Goal: Transaction & Acquisition: Download file/media

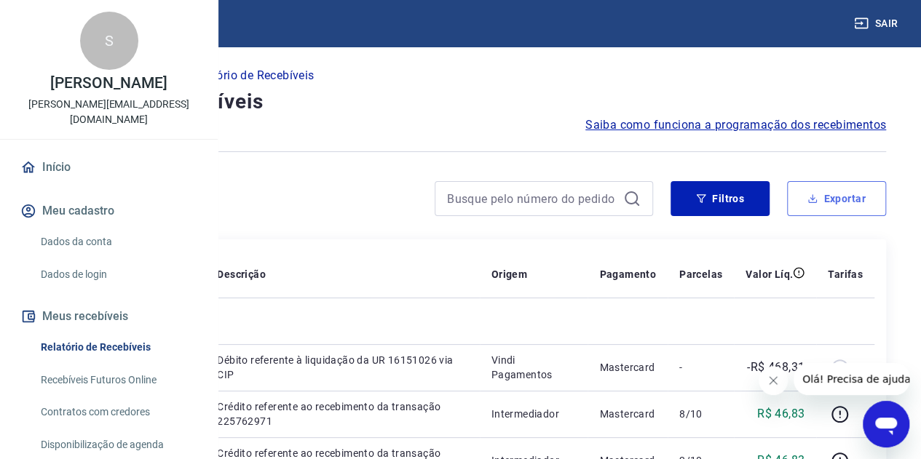
click at [821, 203] on button "Exportar" at bounding box center [836, 198] width 99 height 35
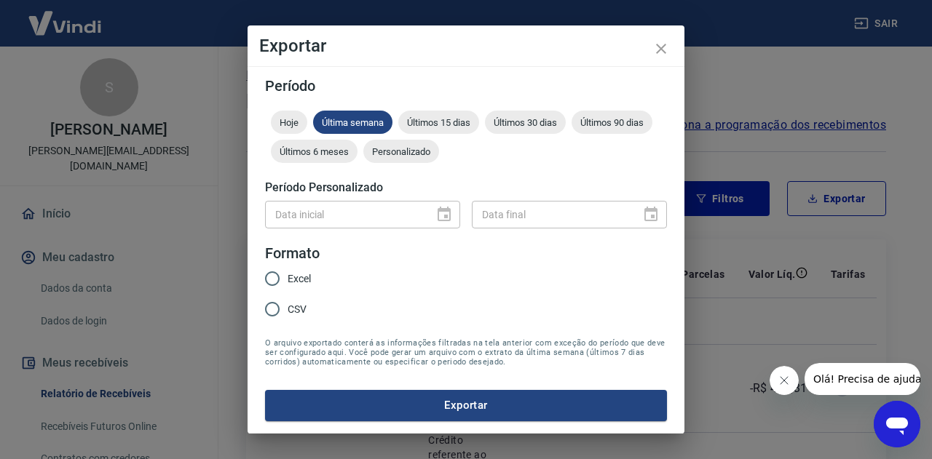
click at [444, 220] on div "Data inicial" at bounding box center [362, 214] width 195 height 27
click at [397, 157] on span "Personalizado" at bounding box center [401, 151] width 76 height 11
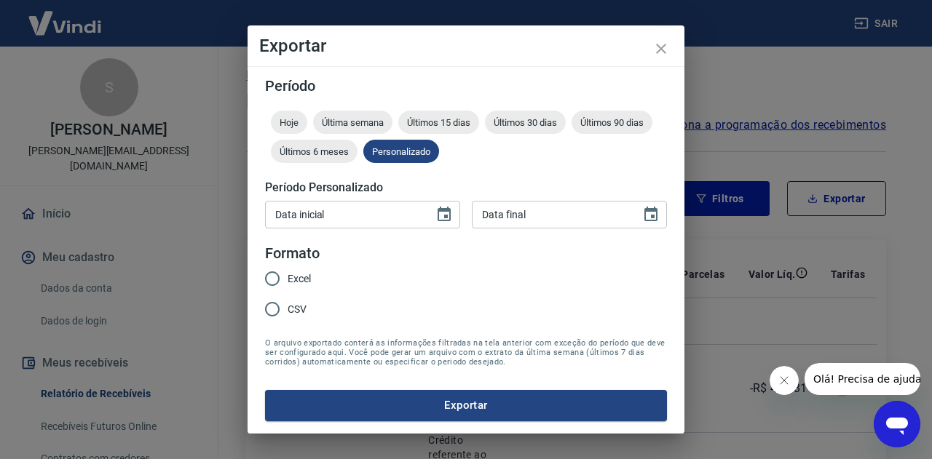
click at [424, 221] on div "Data inicial" at bounding box center [362, 214] width 195 height 27
type input "[DATE]"
click at [507, 209] on div "Data final DD/MM/YYYY Data final" at bounding box center [569, 214] width 195 height 27
type input "[DATE]"
click at [275, 280] on input "Excel" at bounding box center [272, 279] width 31 height 31
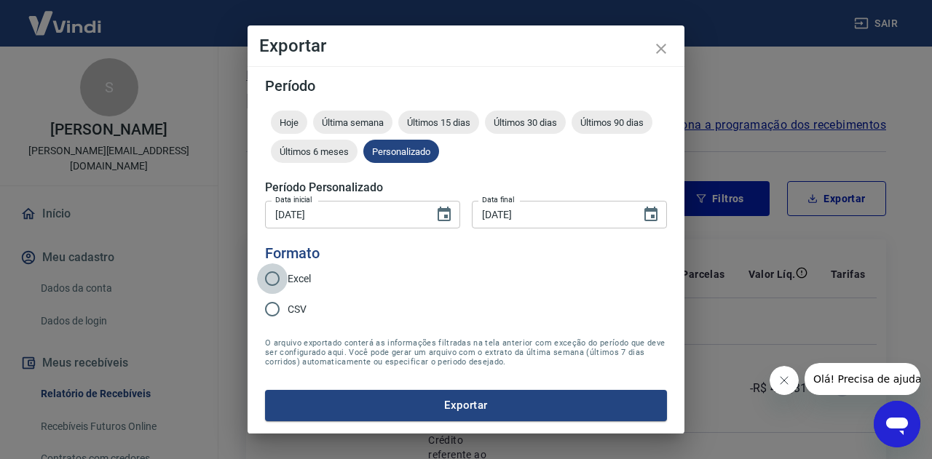
radio input "true"
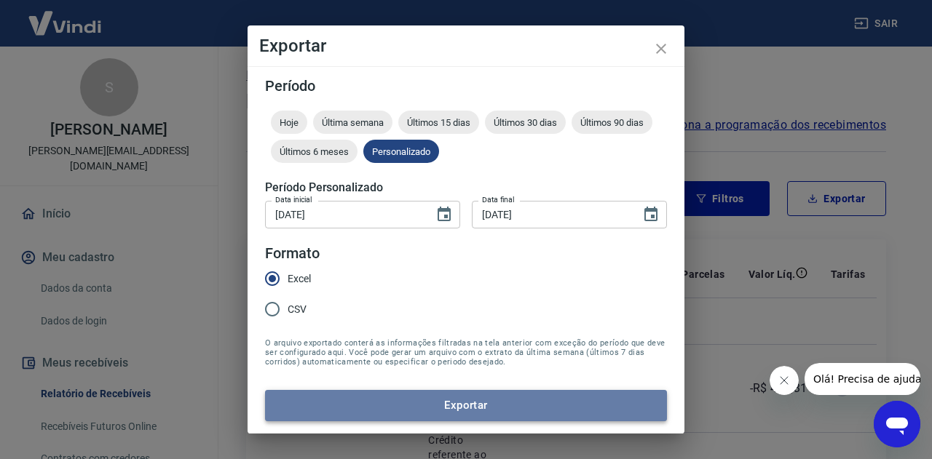
click at [456, 405] on button "Exportar" at bounding box center [466, 405] width 402 height 31
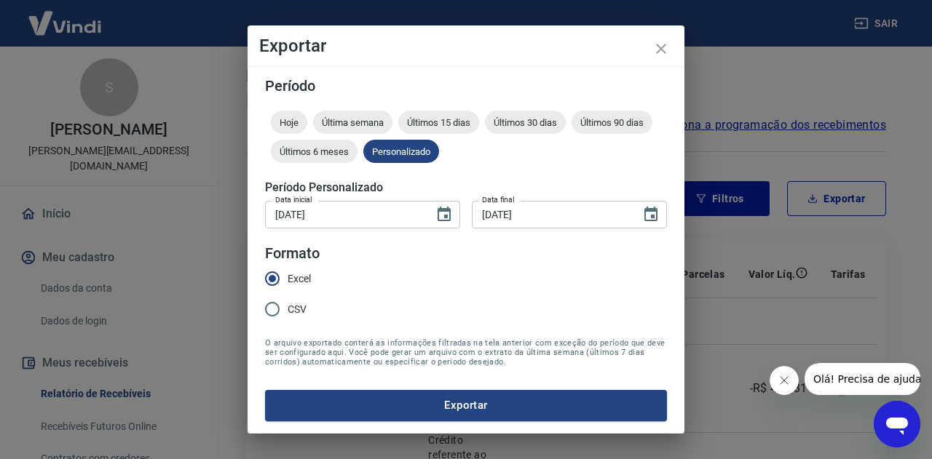
click at [294, 21] on div "Exportar Período Hoje Última semana Últimos 15 dias Últimos 30 dias Últimos 90 …" at bounding box center [466, 229] width 932 height 459
